Goal: Check status: Check status

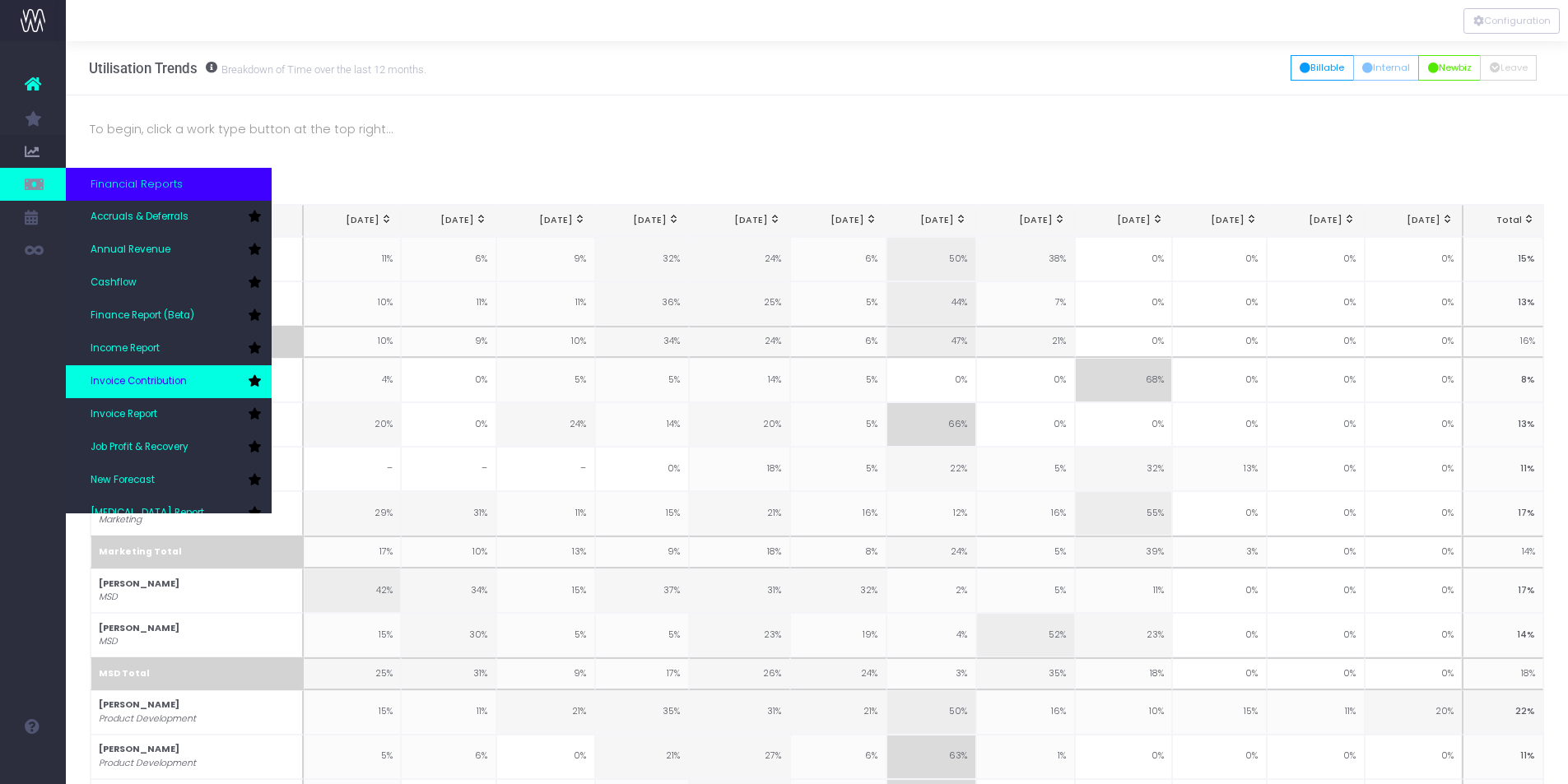
click at [162, 372] on link "Invoice Contribution" at bounding box center [168, 382] width 206 height 33
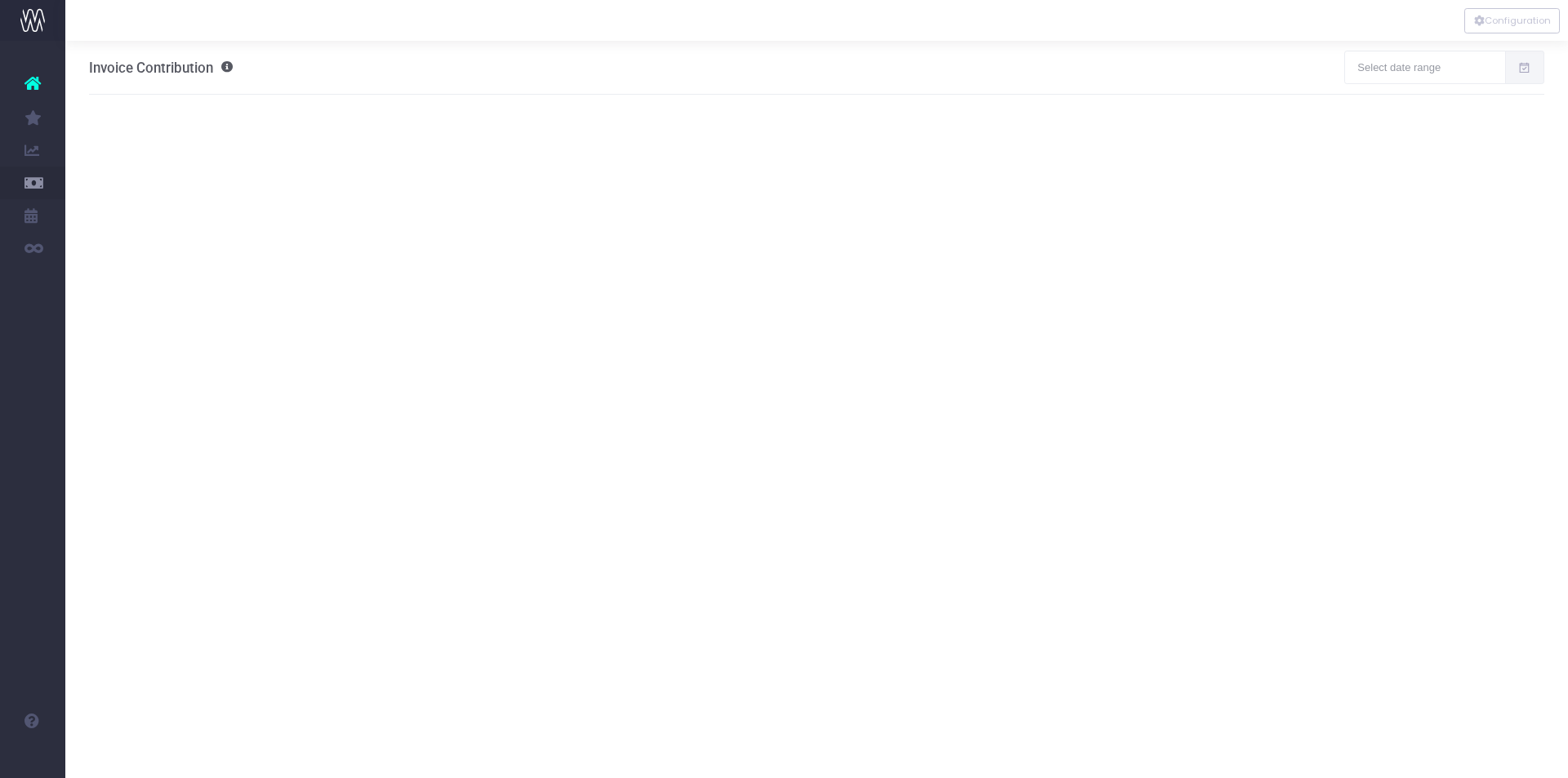
click at [1525, 68] on icon at bounding box center [1524, 68] width 14 height 0
type input "08-25-2025"
type input "09-23-2025"
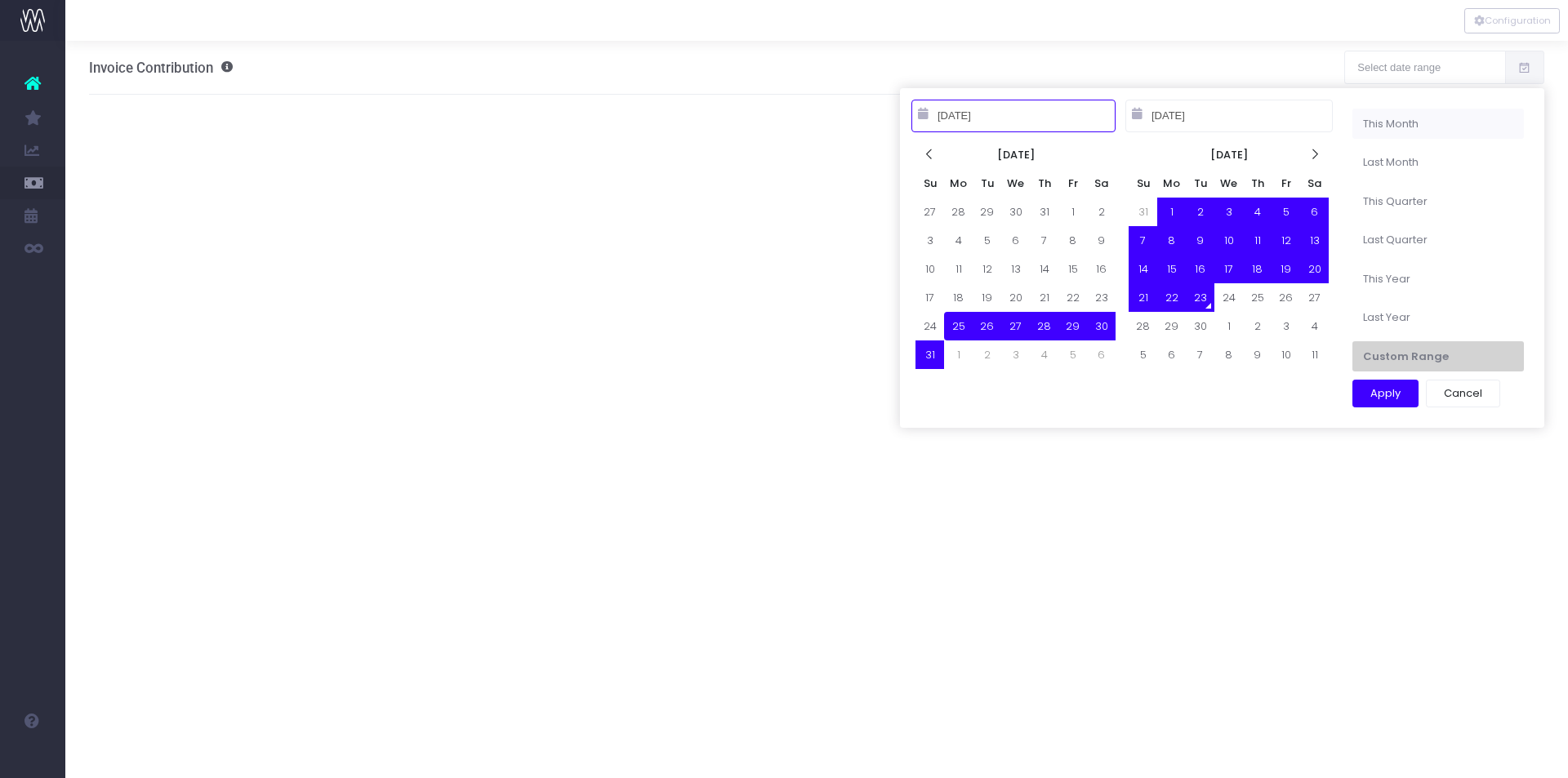
type input "09-01-2025"
type input "09-30-2025"
type input "08-25-2025"
type input "09-23-2025"
type input "08-01-2025"
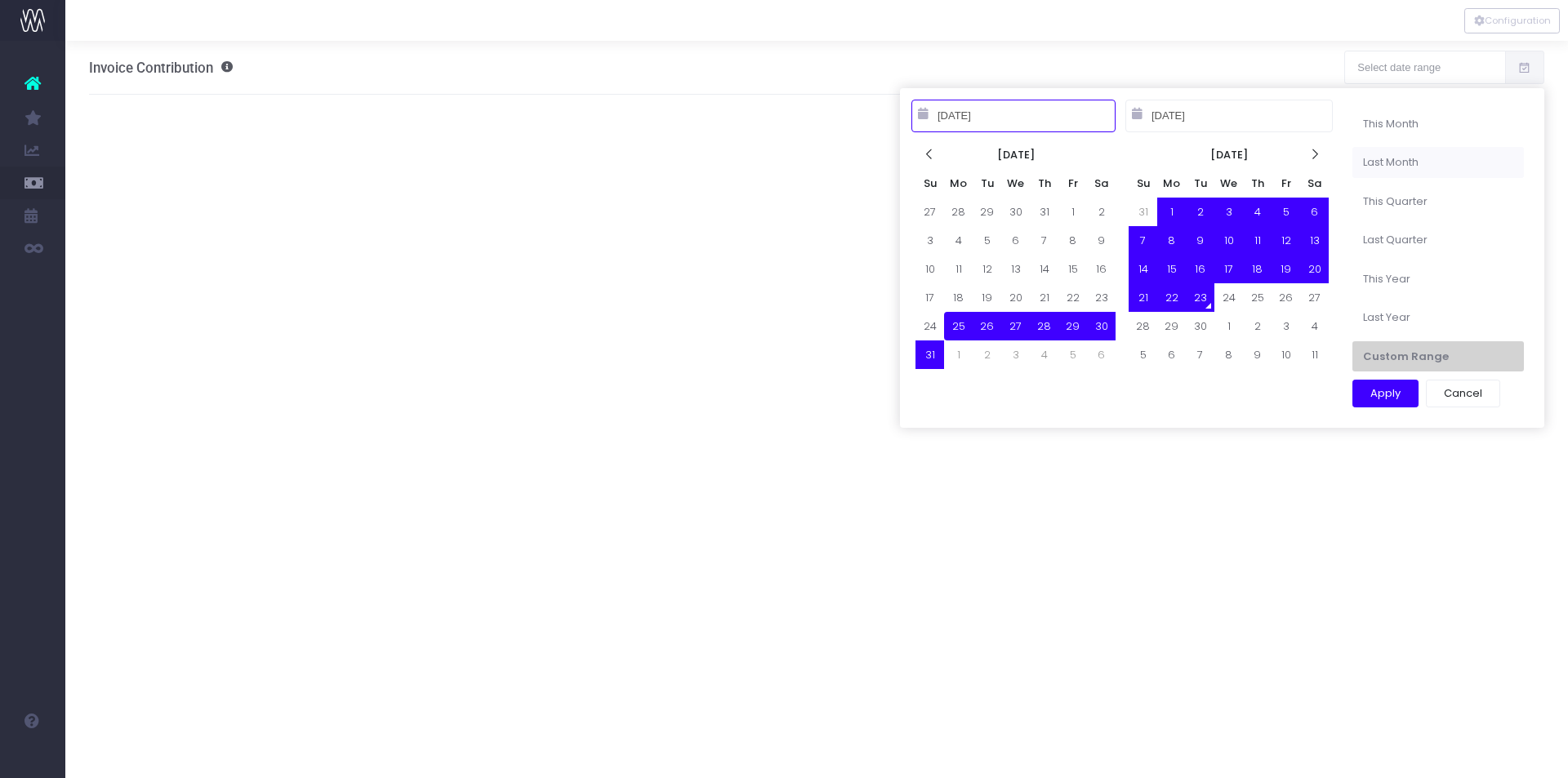
type input "08-31-2025"
click at [1402, 162] on li "Last Month" at bounding box center [1438, 162] width 172 height 31
type input "Aug 1st 25 – Aug 31st 25"
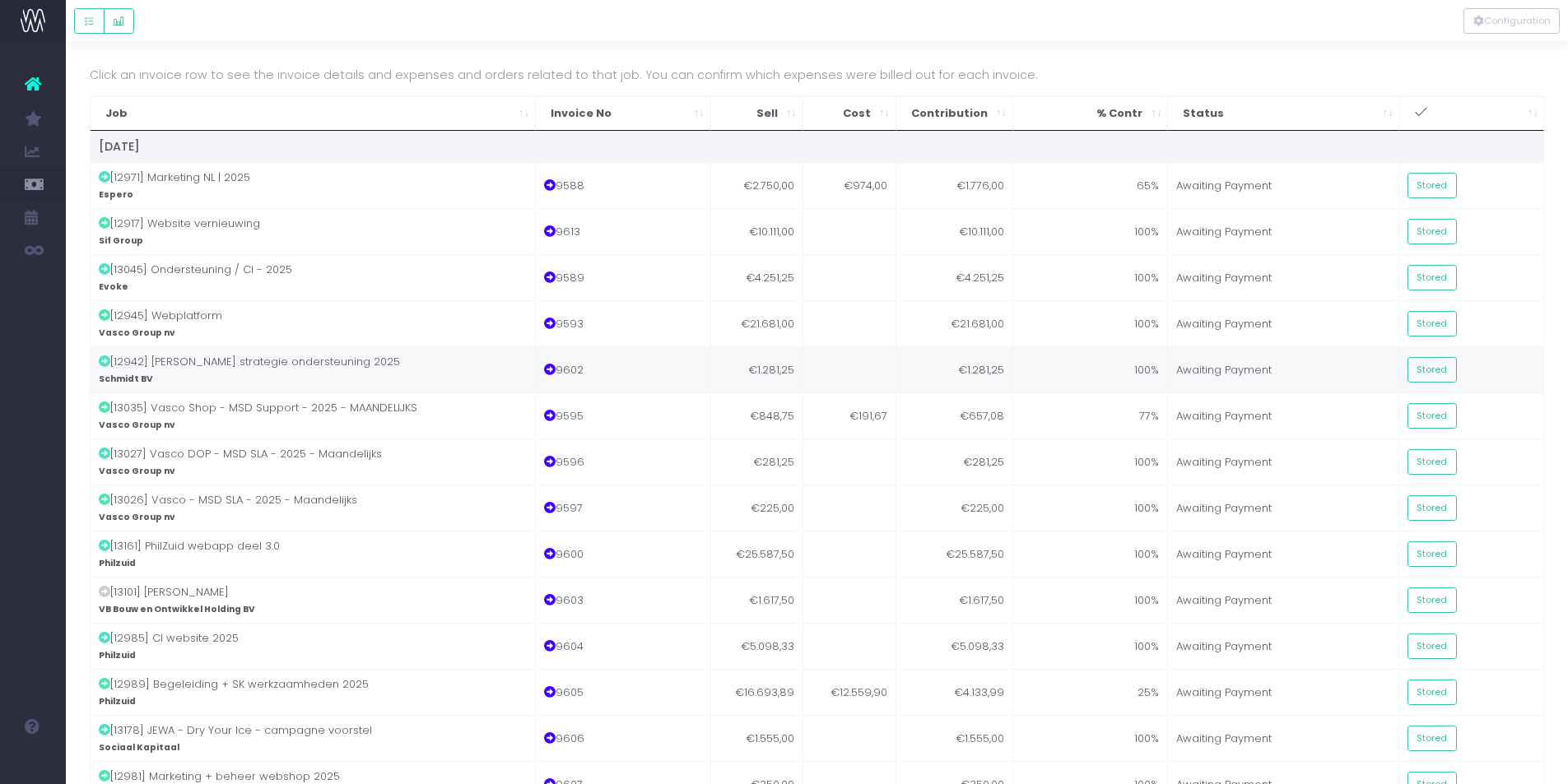
scroll to position [56, 0]
click at [1428, 416] on button "Stored" at bounding box center [1432, 413] width 50 height 25
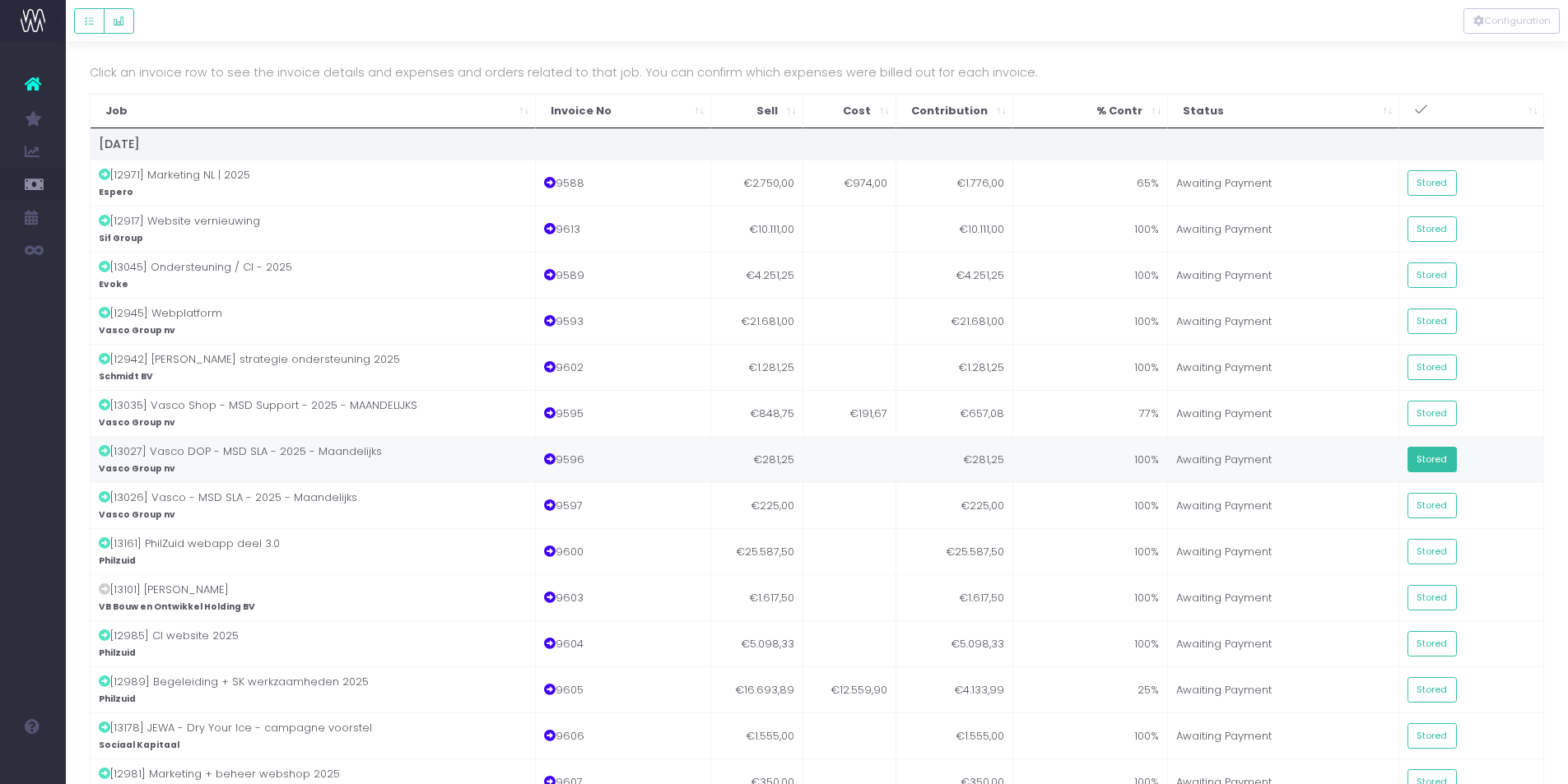
click at [1427, 464] on button "Stored" at bounding box center [1432, 459] width 50 height 25
click at [1431, 501] on button "Stored" at bounding box center [1432, 506] width 50 height 25
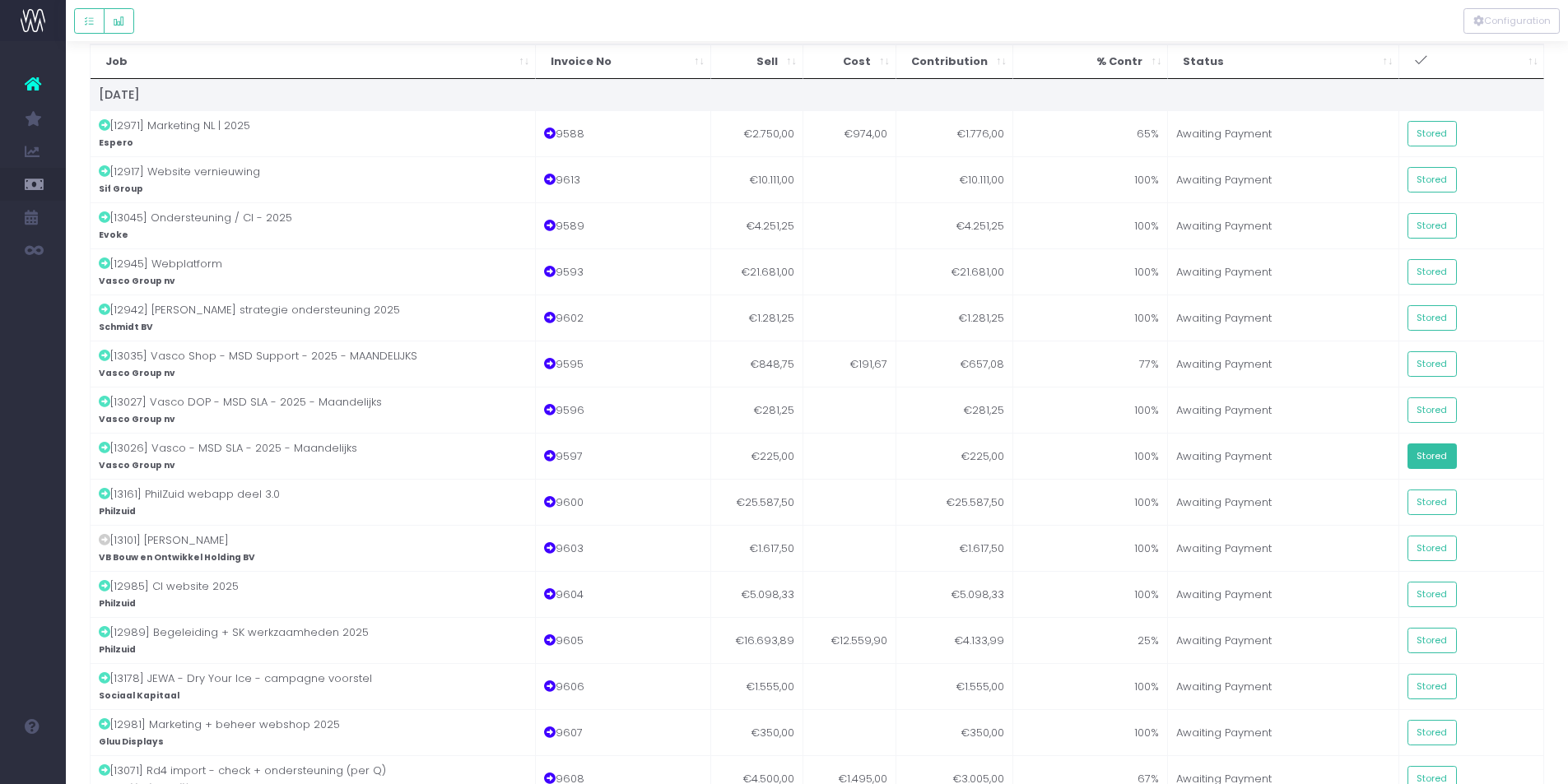
scroll to position [0, 0]
